Goal: Task Accomplishment & Management: Use online tool/utility

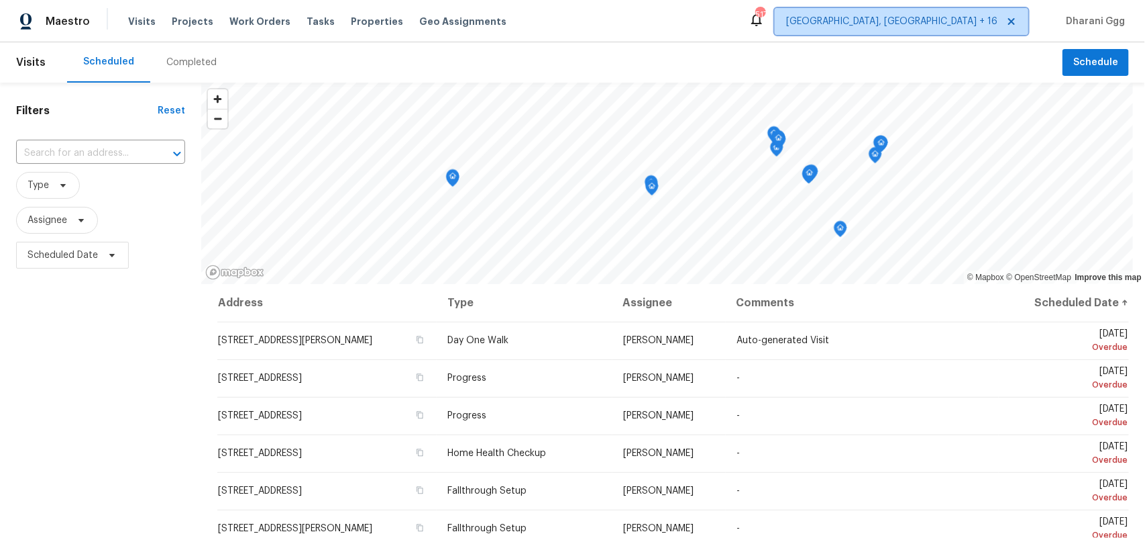
click at [931, 28] on span "[GEOGRAPHIC_DATA], [GEOGRAPHIC_DATA] + 16" at bounding box center [902, 21] width 254 height 27
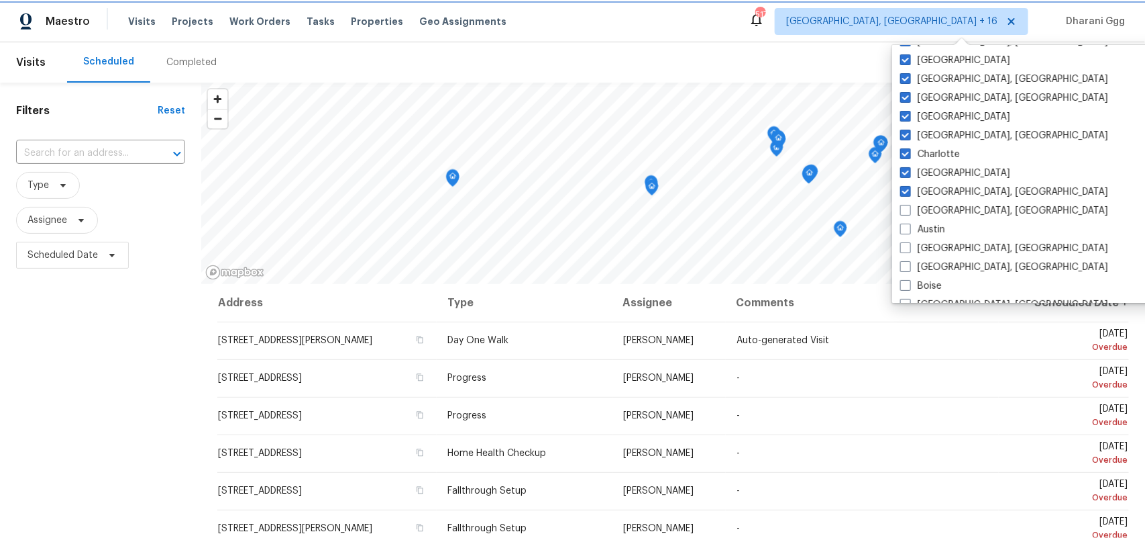
scroll to position [168, 0]
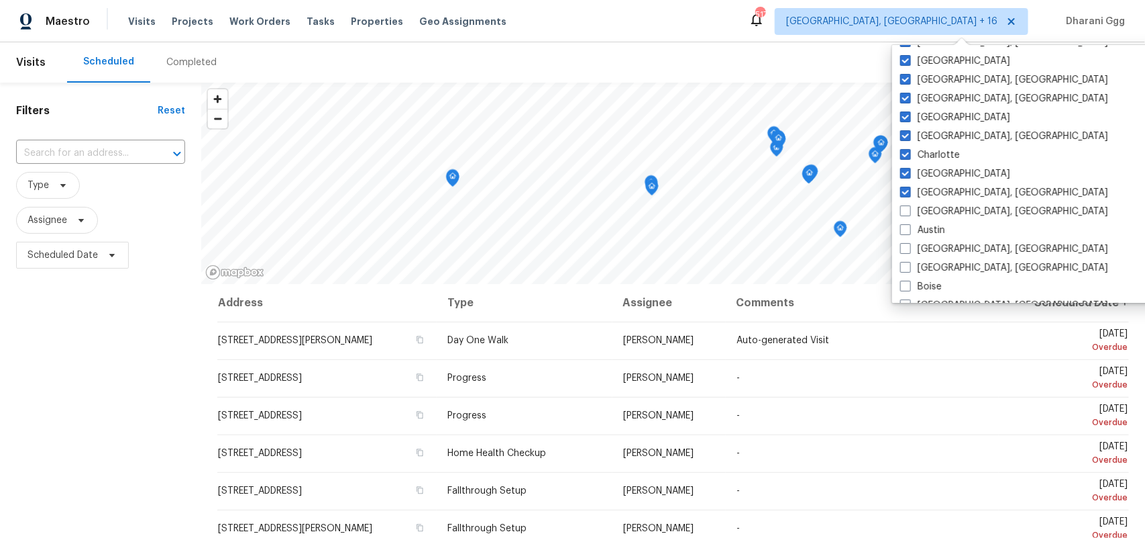
click at [654, 41] on div "Maestro Visits Projects Work Orders Tasks Properties Geo Assignments 517 [GEOGR…" at bounding box center [572, 21] width 1145 height 42
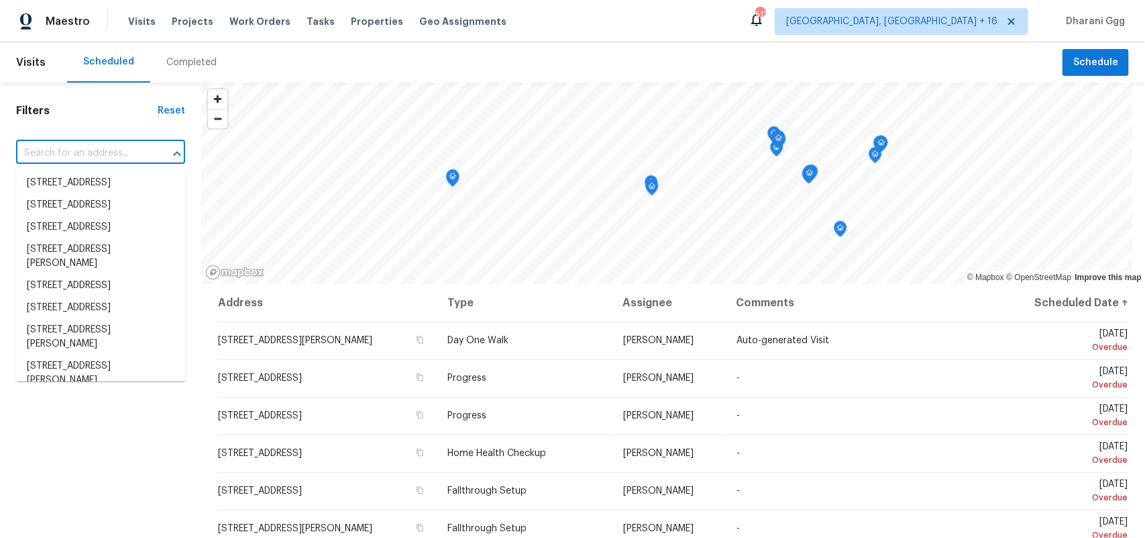
click at [95, 148] on input "text" at bounding box center [82, 153] width 132 height 21
paste input "[STREET_ADDRESS][PERSON_NAME]"
type input "[STREET_ADDRESS][PERSON_NAME]"
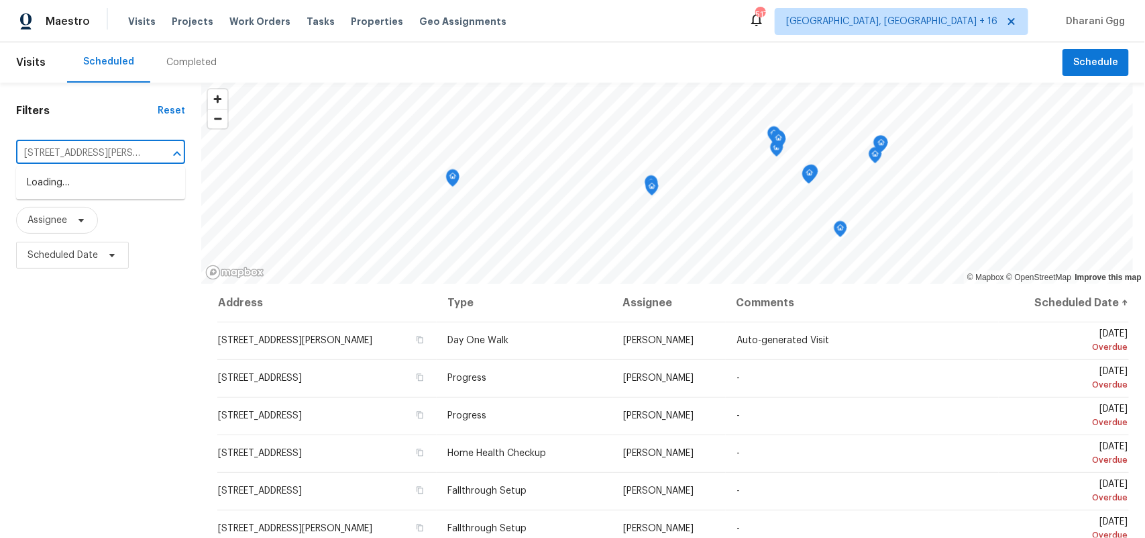
scroll to position [0, 68]
click at [76, 189] on li "[STREET_ADDRESS][PERSON_NAME]" at bounding box center [100, 190] width 169 height 36
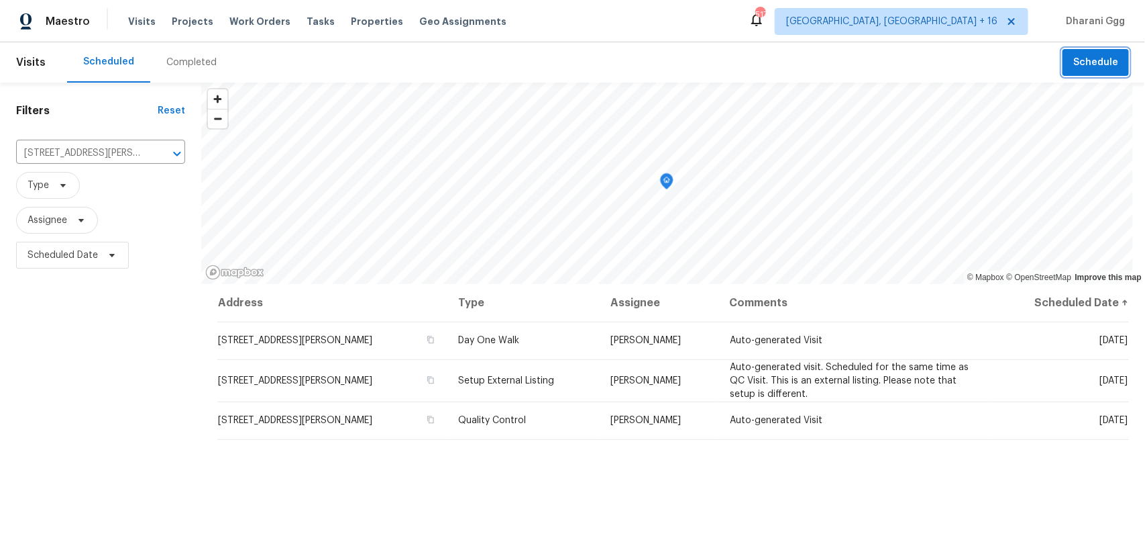
click at [1091, 62] on span "Schedule" at bounding box center [1096, 62] width 45 height 17
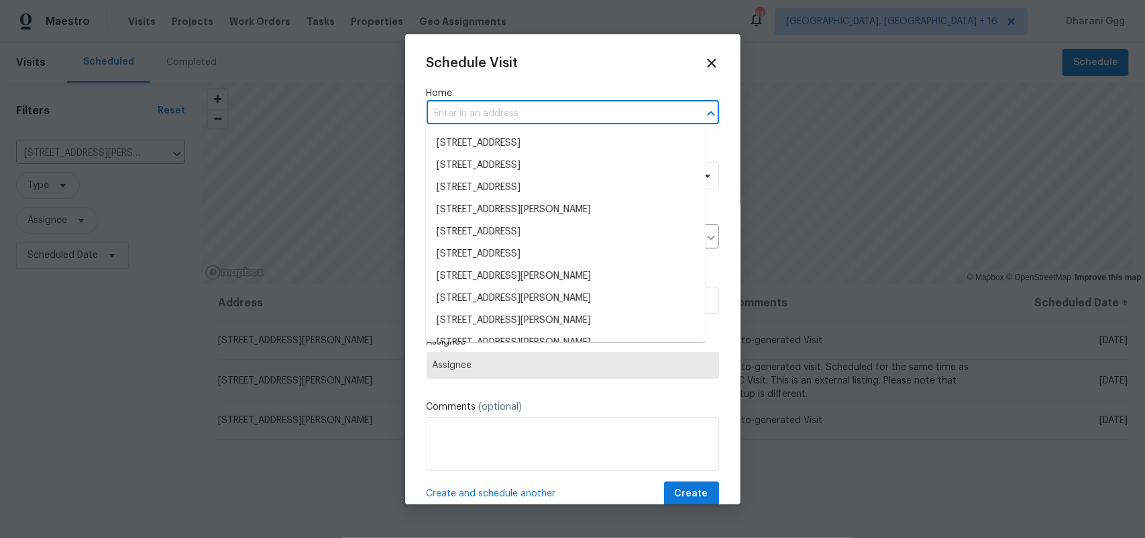
click at [492, 108] on input "text" at bounding box center [554, 113] width 255 height 21
paste input "[STREET_ADDRESS][PERSON_NAME]"
type input "[STREET_ADDRESS][PERSON_NAME]"
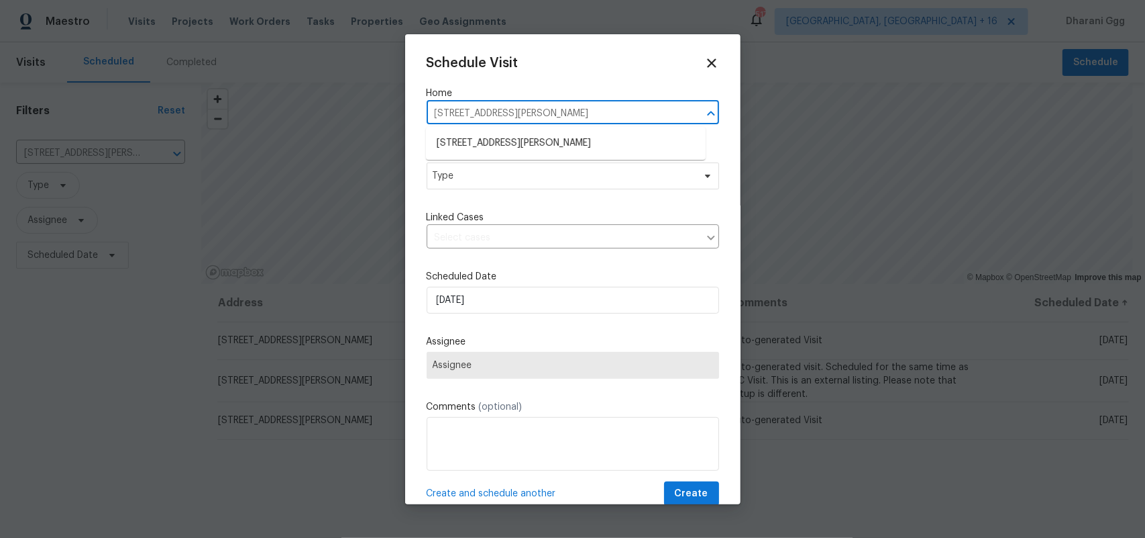
click at [501, 136] on li "[STREET_ADDRESS][PERSON_NAME]" at bounding box center [566, 143] width 280 height 22
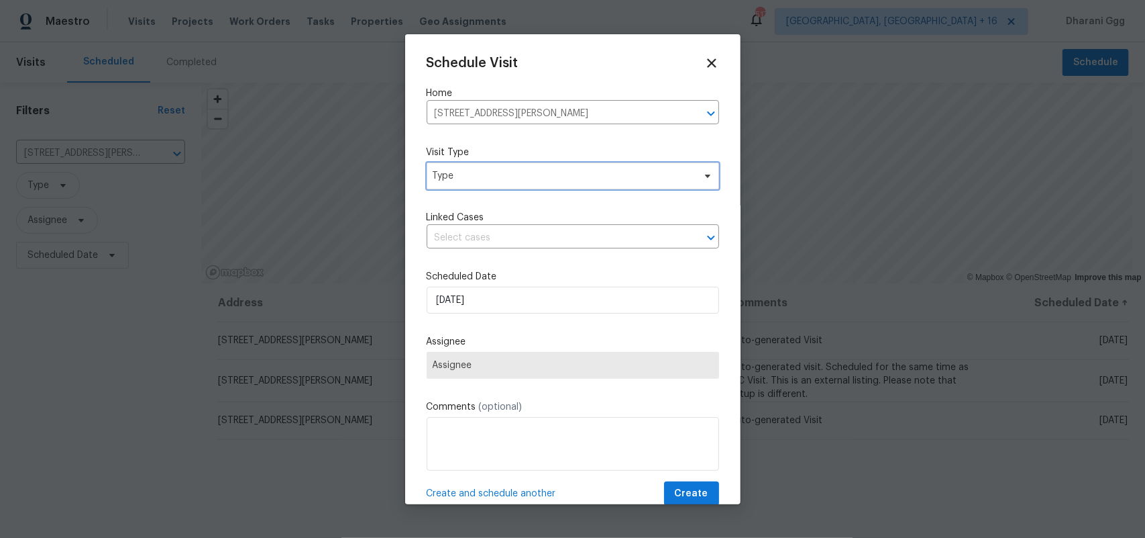
click at [472, 183] on span "Type" at bounding box center [573, 175] width 293 height 27
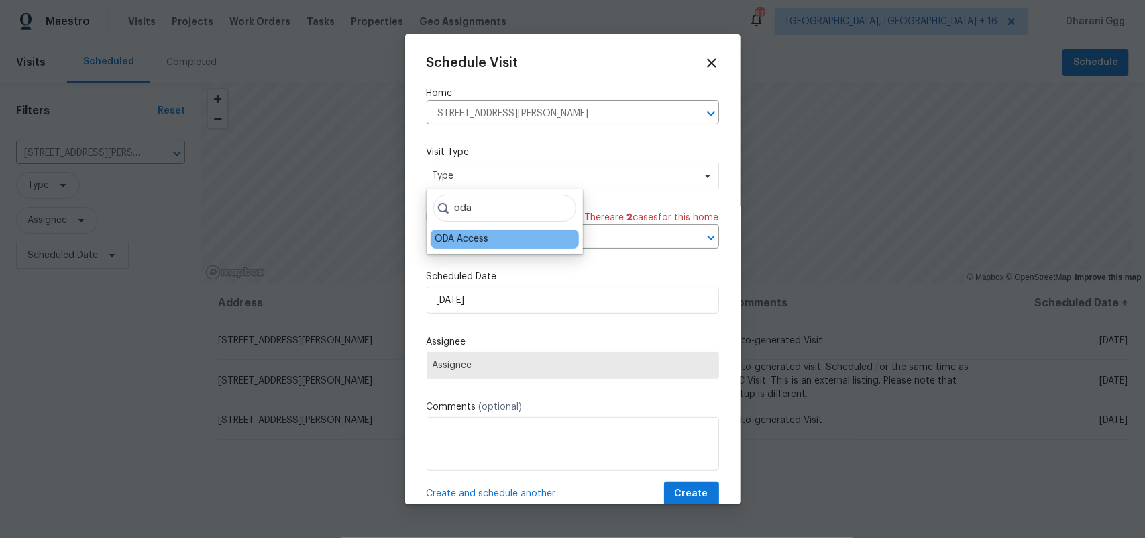
type input "oda"
click at [474, 240] on div "ODA Access" at bounding box center [462, 238] width 54 height 13
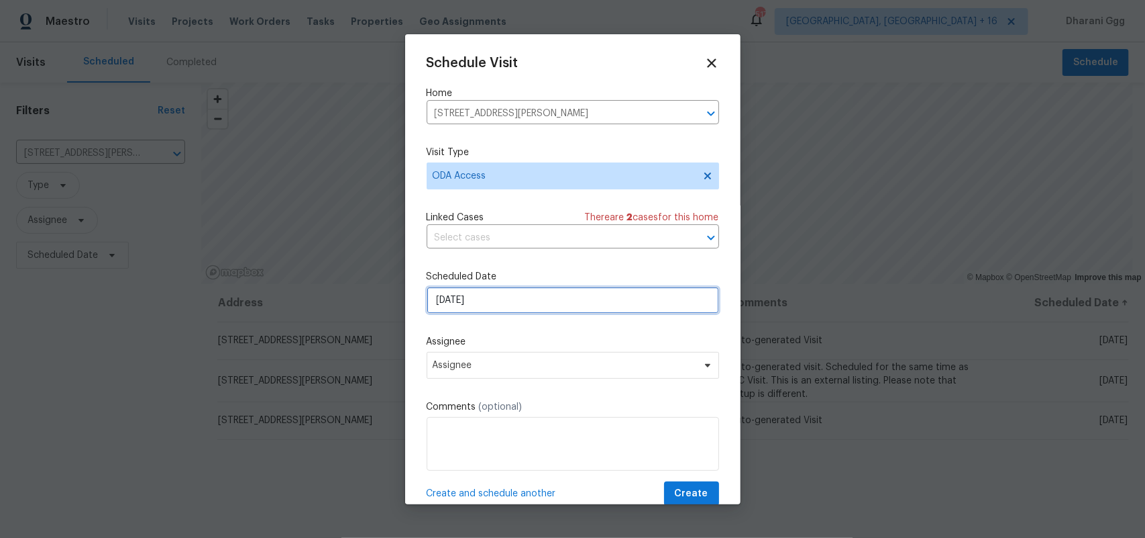
click at [483, 299] on input "[DATE]" at bounding box center [573, 300] width 293 height 27
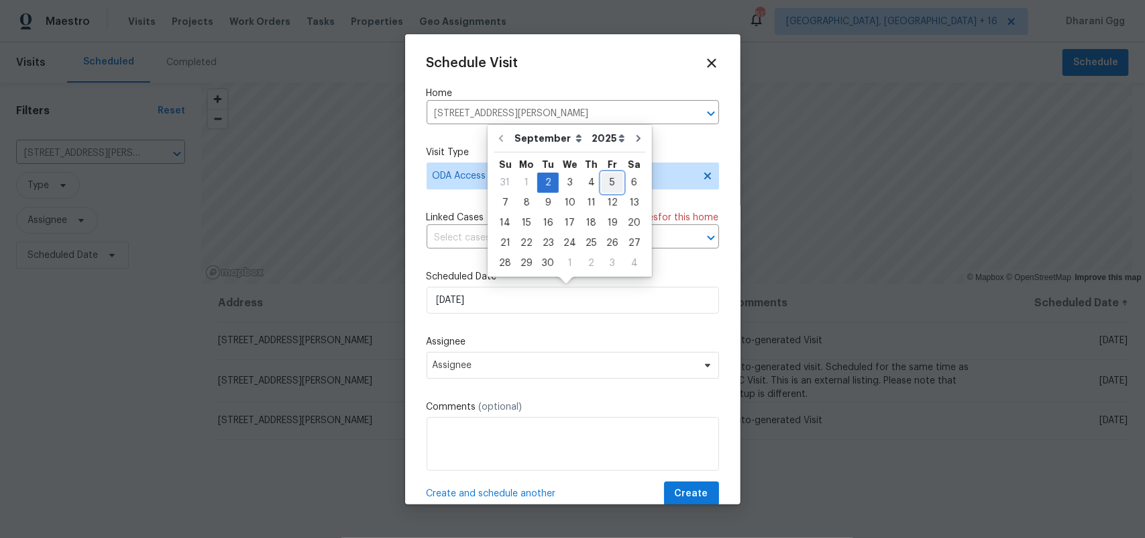
click at [602, 183] on div "5" at bounding box center [612, 182] width 21 height 19
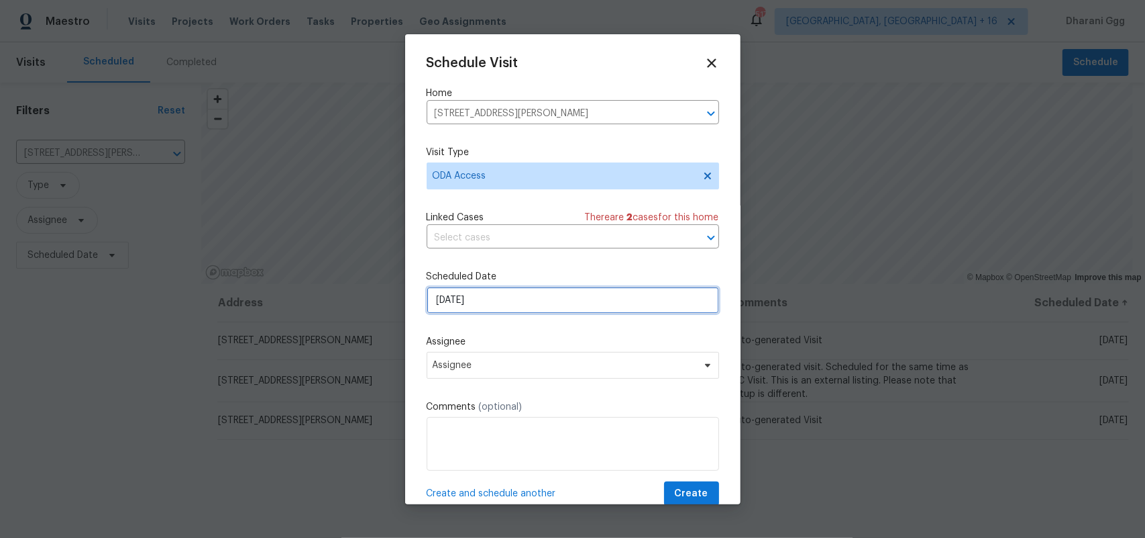
click at [500, 303] on input "[DATE]" at bounding box center [573, 300] width 293 height 27
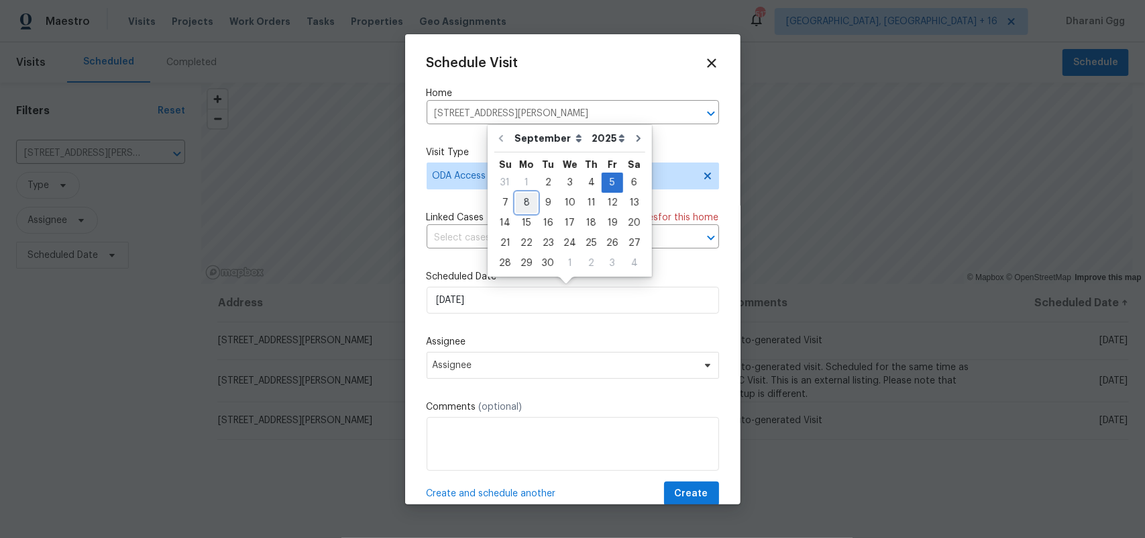
click at [521, 206] on div "8" at bounding box center [526, 202] width 21 height 19
type input "[DATE]"
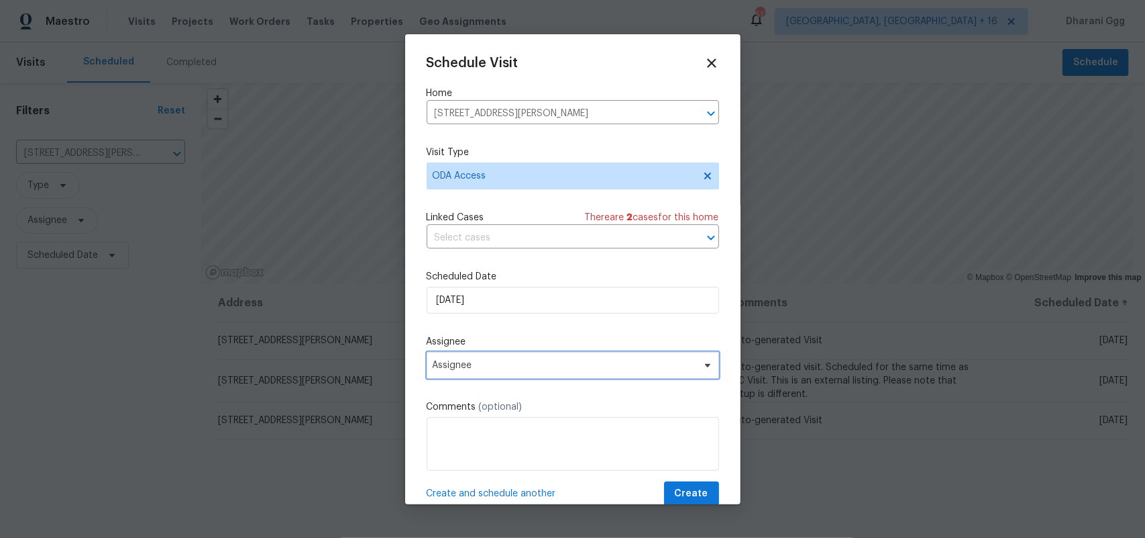
click at [485, 366] on span "Assignee" at bounding box center [564, 365] width 263 height 11
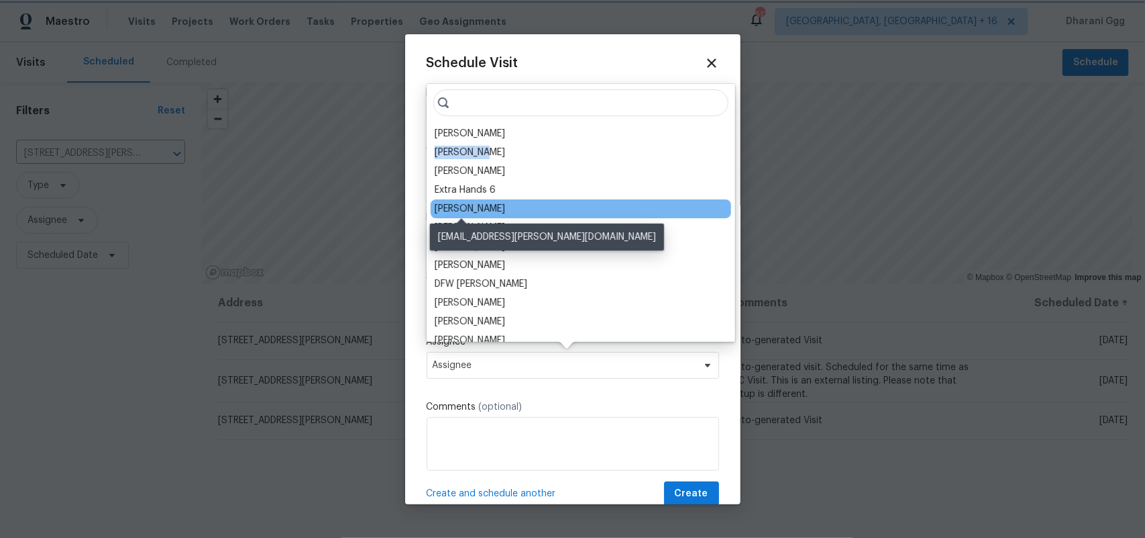
drag, startPoint x: 491, startPoint y: 146, endPoint x: 446, endPoint y: 199, distance: 69.5
click at [442, 205] on div "[PERSON_NAME] [PERSON_NAME] [PERSON_NAME] Extra Hands 6 [PERSON_NAME] [PERSON_N…" at bounding box center [581, 213] width 309 height 258
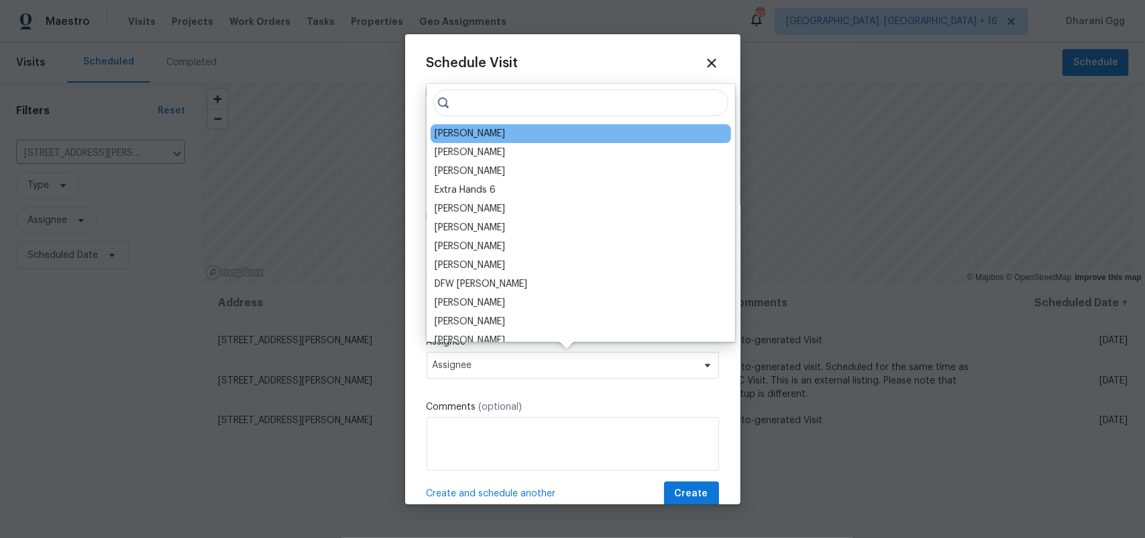
click at [455, 135] on div "[PERSON_NAME]" at bounding box center [470, 133] width 70 height 13
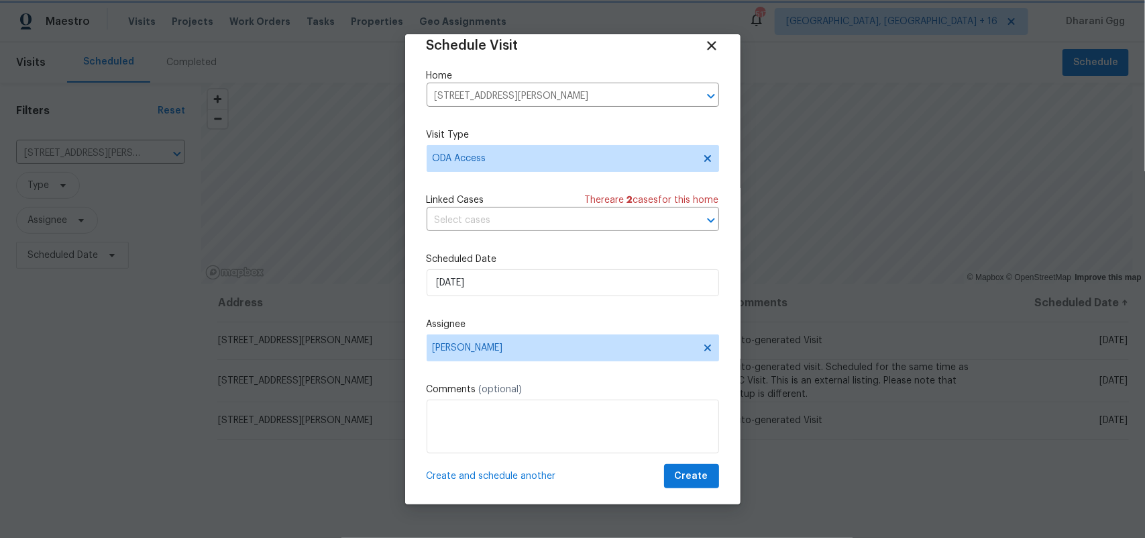
scroll to position [22, 0]
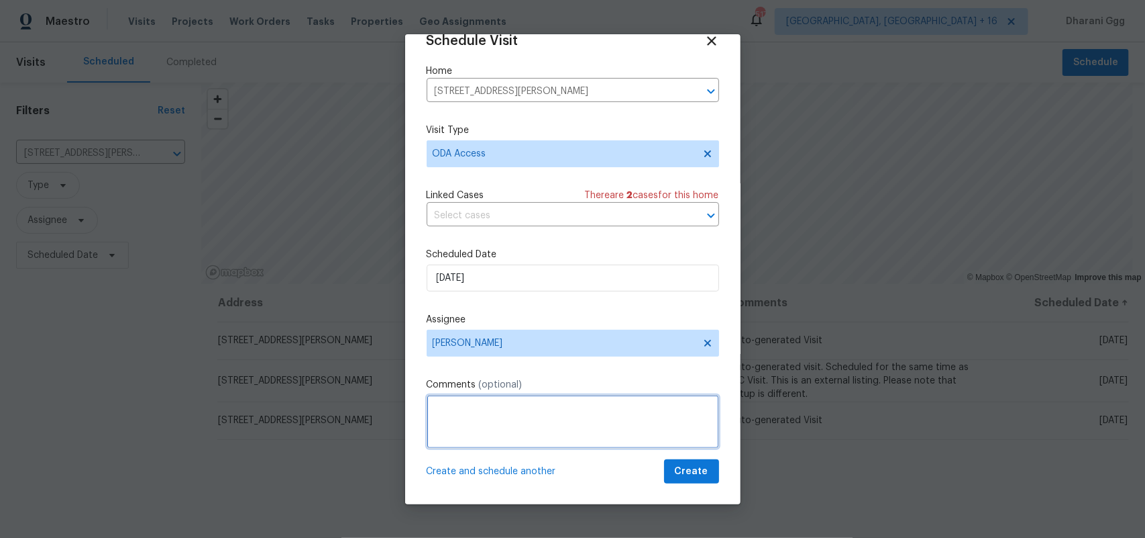
click at [480, 401] on textarea at bounding box center [573, 422] width 293 height 54
paste textarea "Hi! Can you please: *Ensure a lockbox is installed with keys inside so the REIT…"
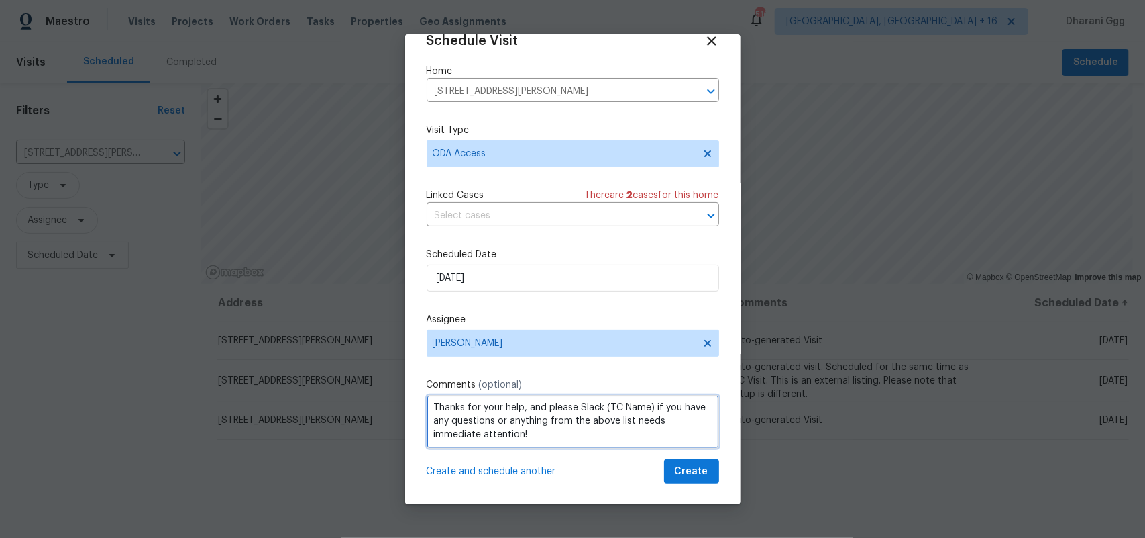
click at [651, 416] on textarea "Hi! Can you please: *Ensure a lockbox is installed with keys inside so the REIT…" at bounding box center [573, 422] width 293 height 54
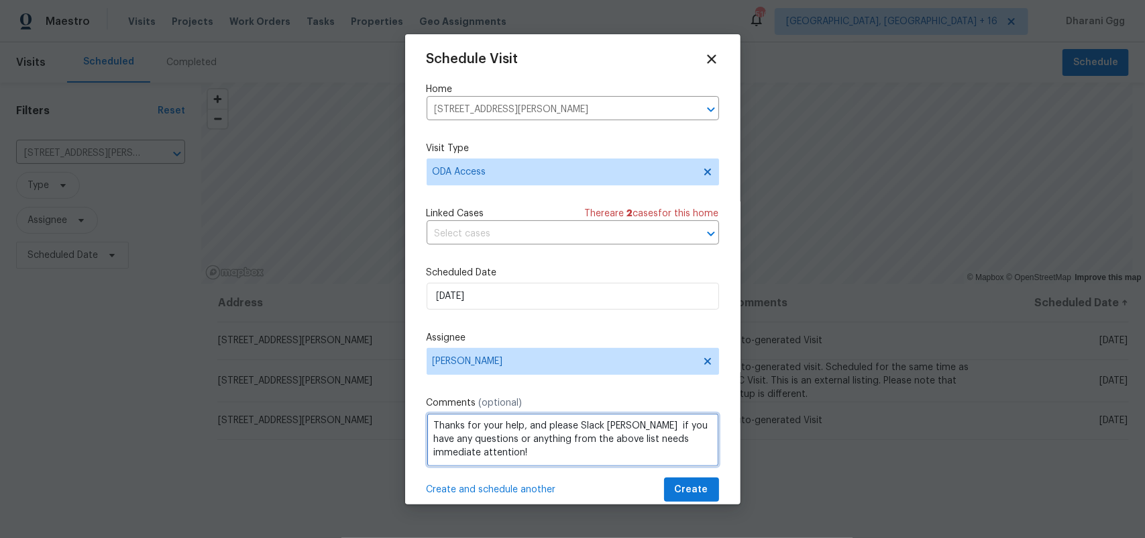
scroll to position [0, 0]
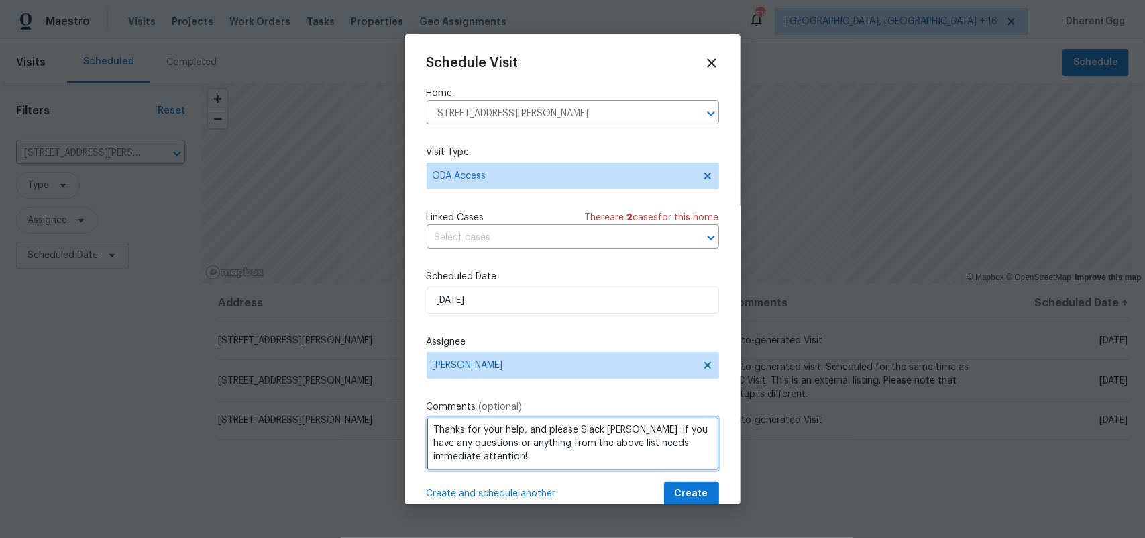
type textarea "Hi! Can you please: *Ensure a lockbox is installed with keys inside so the REIT…"
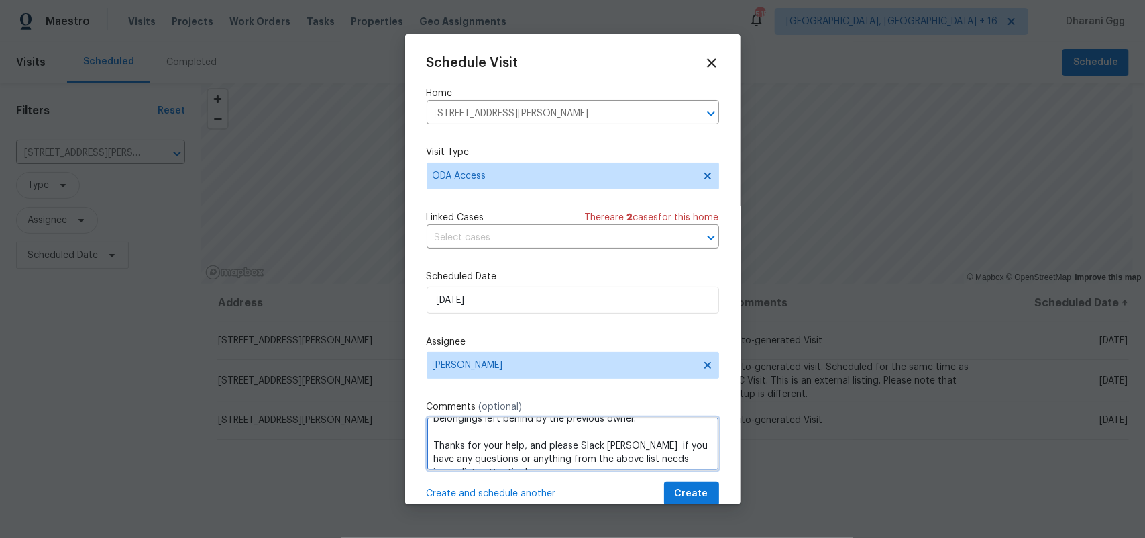
scroll to position [122, 0]
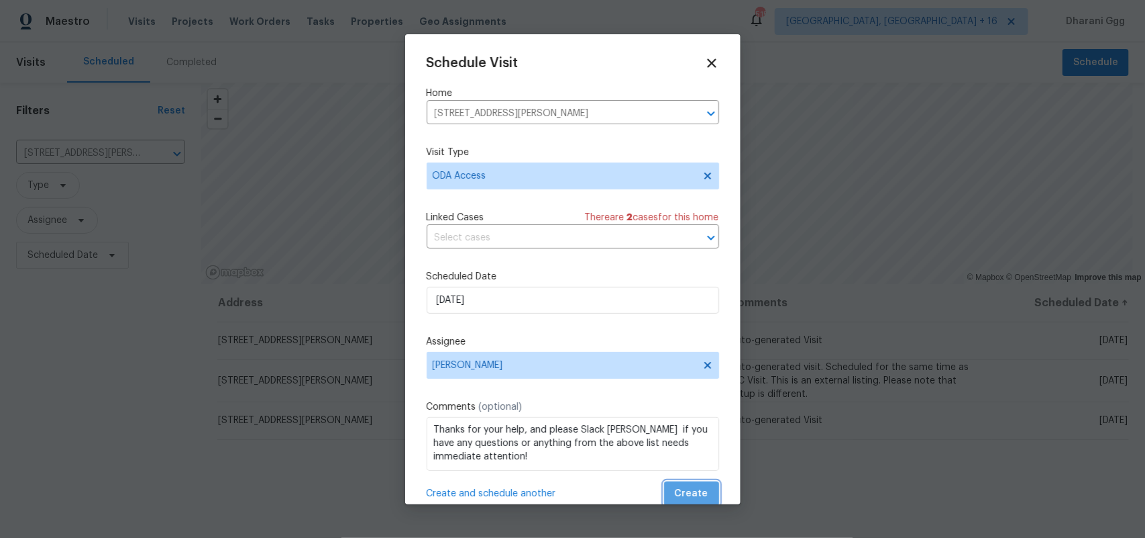
click at [685, 495] on span "Create" at bounding box center [692, 493] width 34 height 17
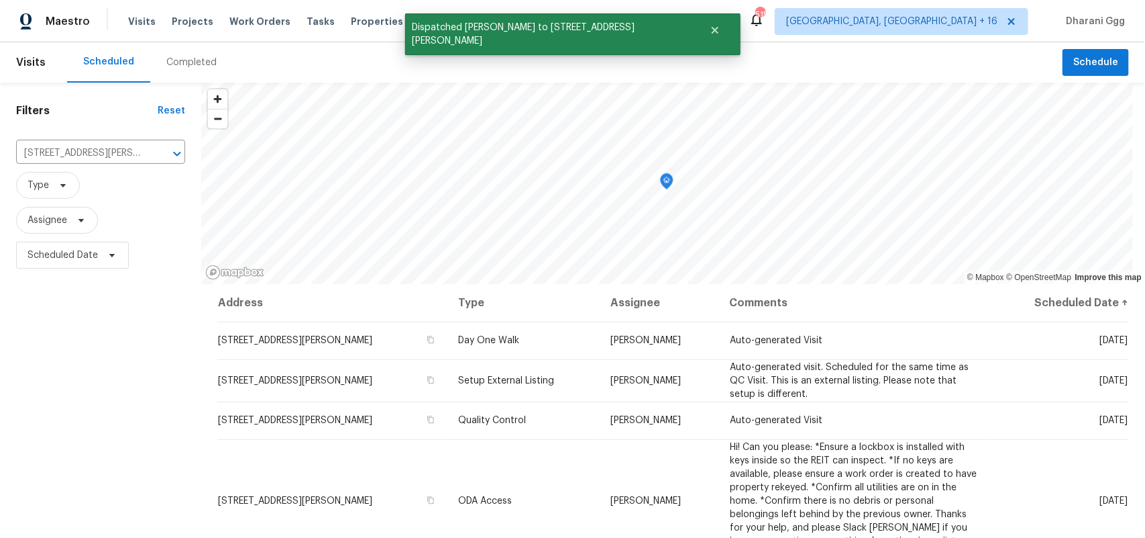
click at [827, 303] on th "Comments" at bounding box center [856, 303] width 274 height 38
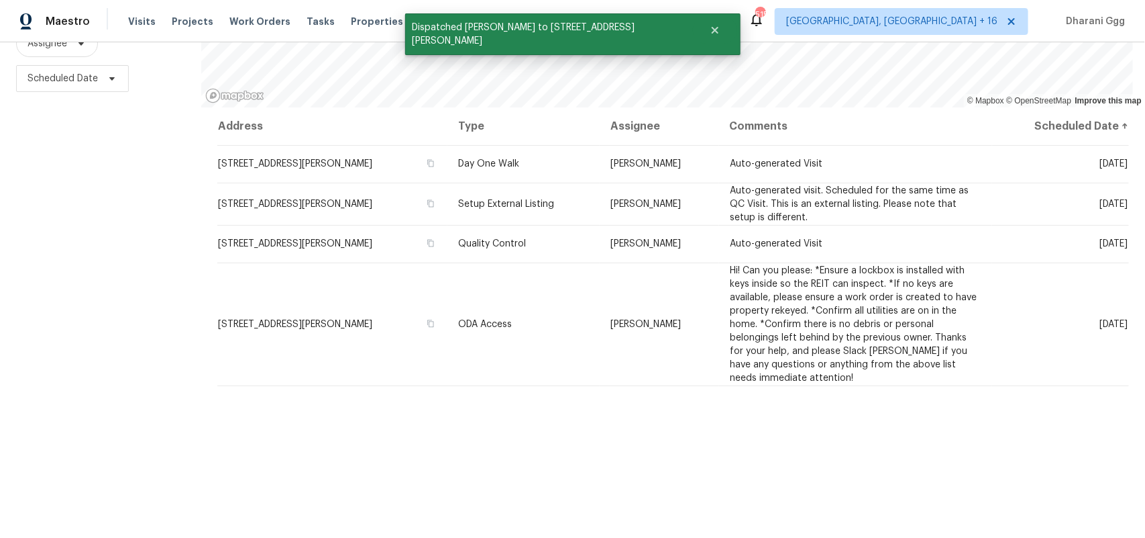
scroll to position [189, 0]
